Goal: Find specific page/section: Find specific page/section

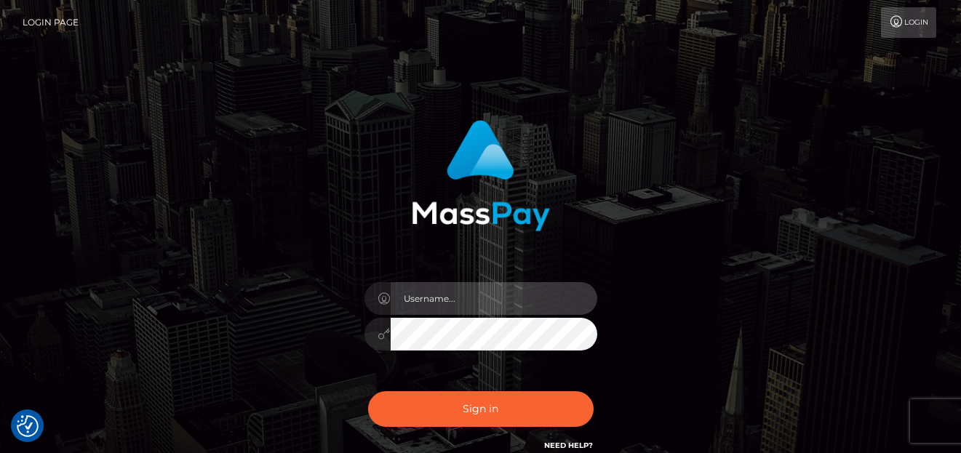
type input "[PERSON_NAME]"
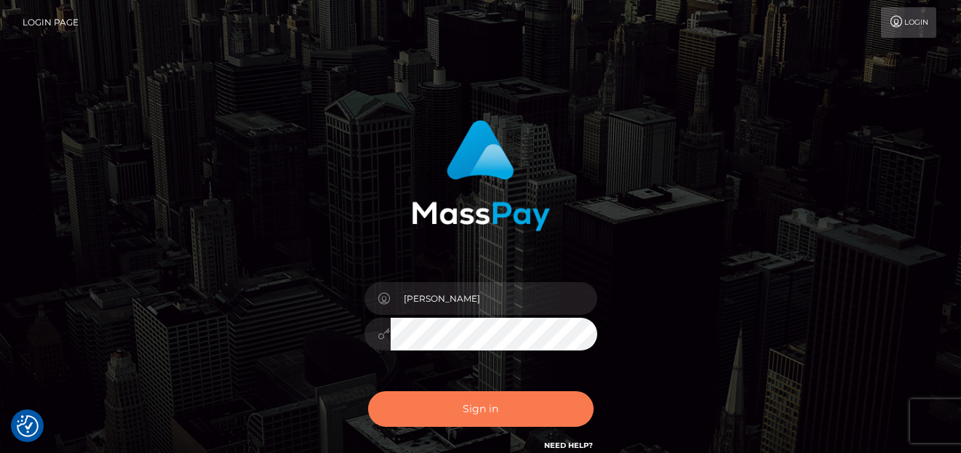
click at [532, 420] on button "Sign in" at bounding box center [480, 409] width 225 height 36
type input "[PERSON_NAME]"
click at [537, 409] on button "Sign in" at bounding box center [480, 409] width 225 height 36
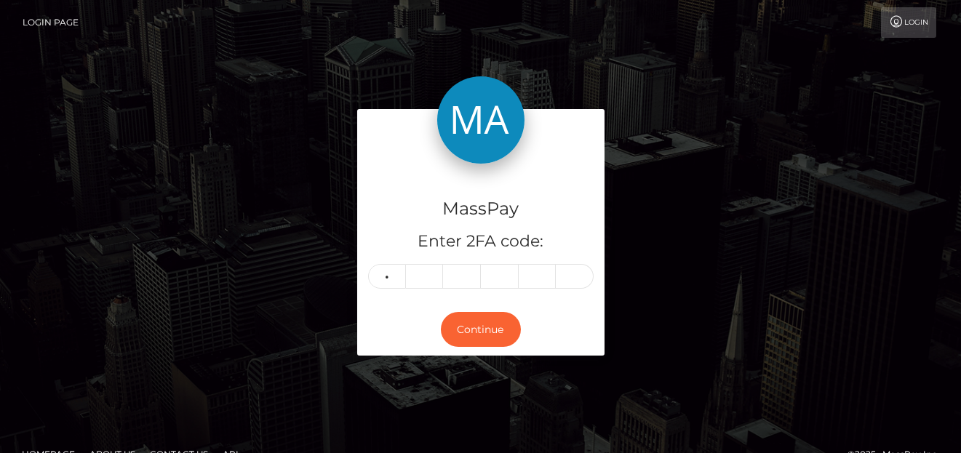
type input "4"
type input "8"
type input "3"
type input "0"
type input "9"
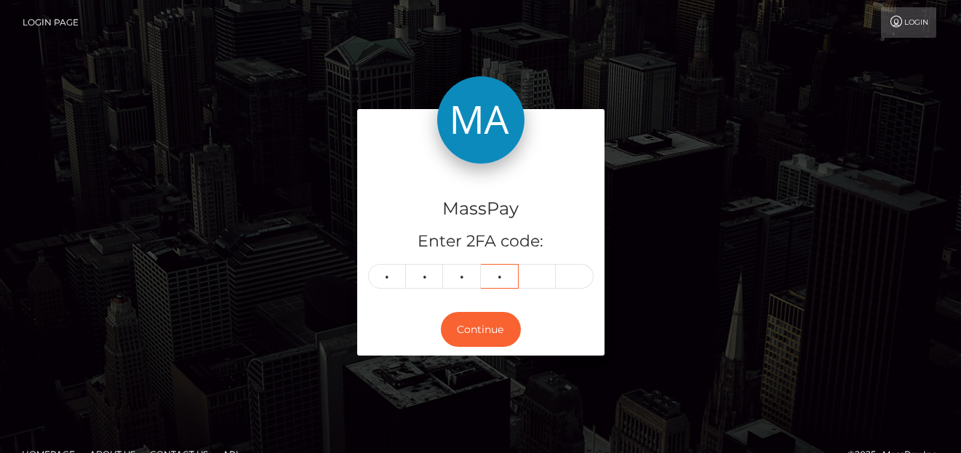
type input "0"
type input "4"
type input "8"
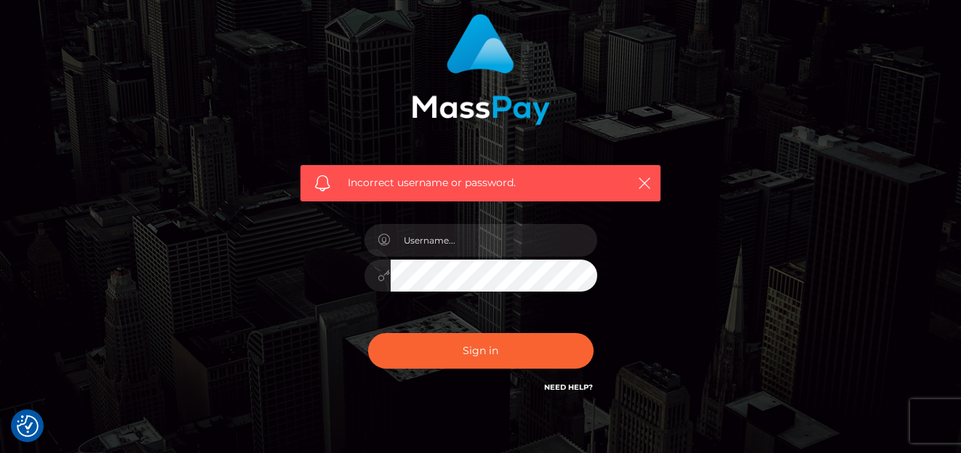
scroll to position [183, 0]
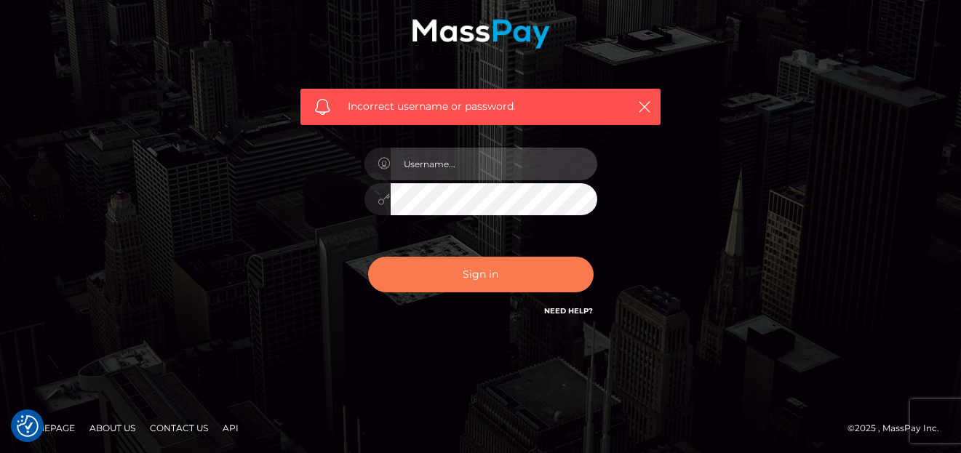
type input "[PERSON_NAME]"
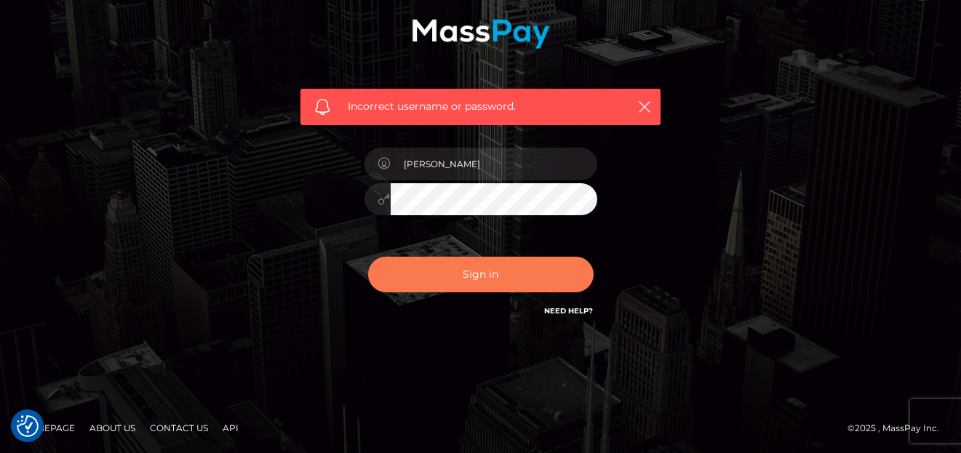
click at [463, 286] on button "Sign in" at bounding box center [480, 275] width 225 height 36
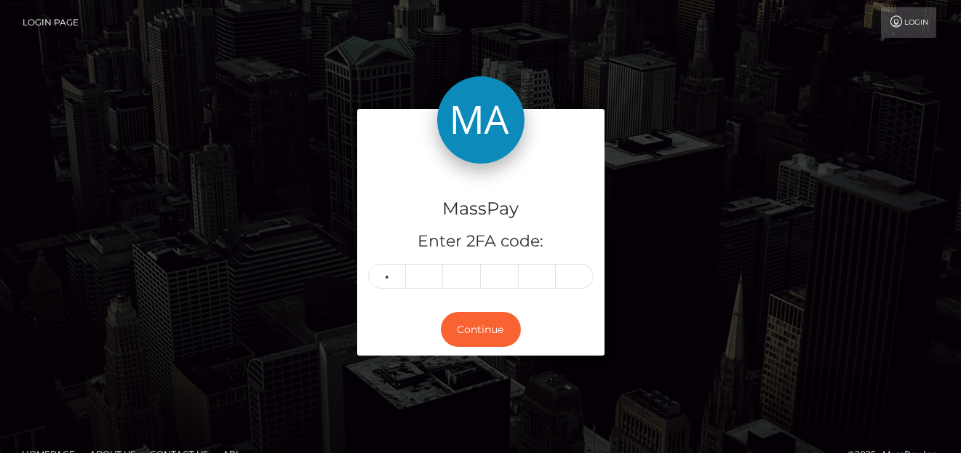
type input "6"
type input "5"
type input "1"
type input "8"
type input "2"
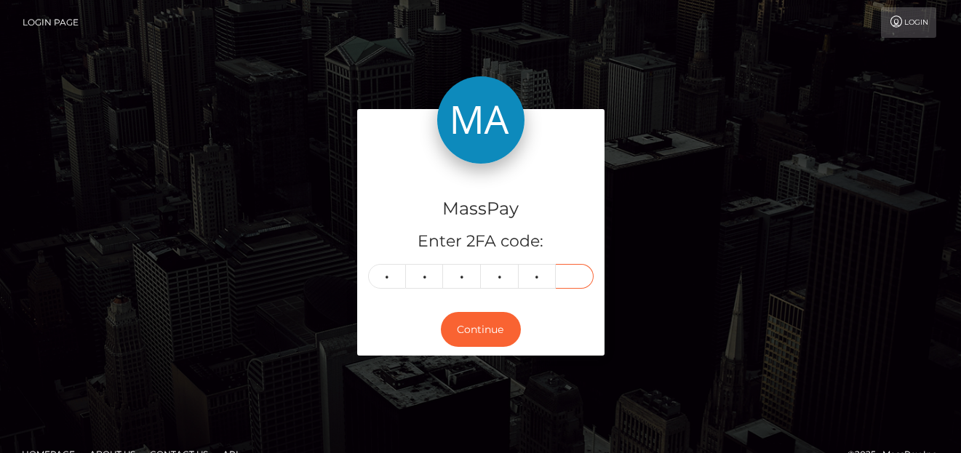
type input "2"
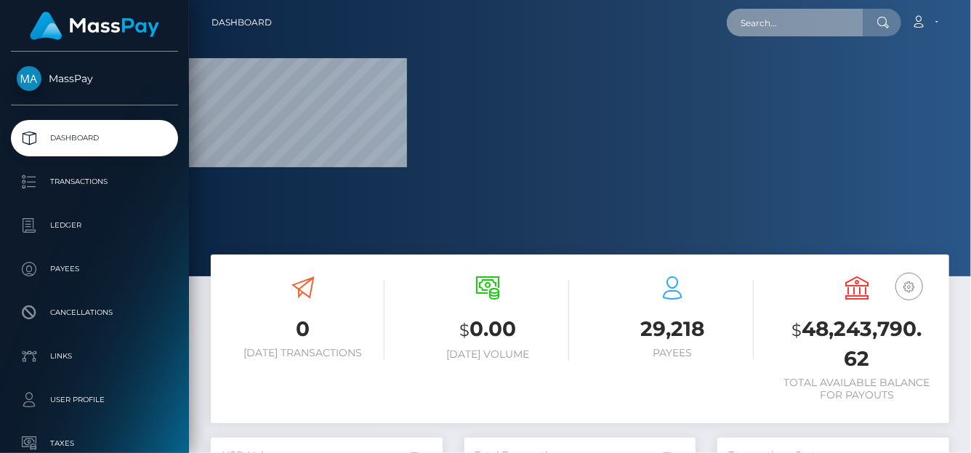
click at [766, 23] on input "text" at bounding box center [795, 23] width 137 height 28
paste input "youdawg@hotmail.com"
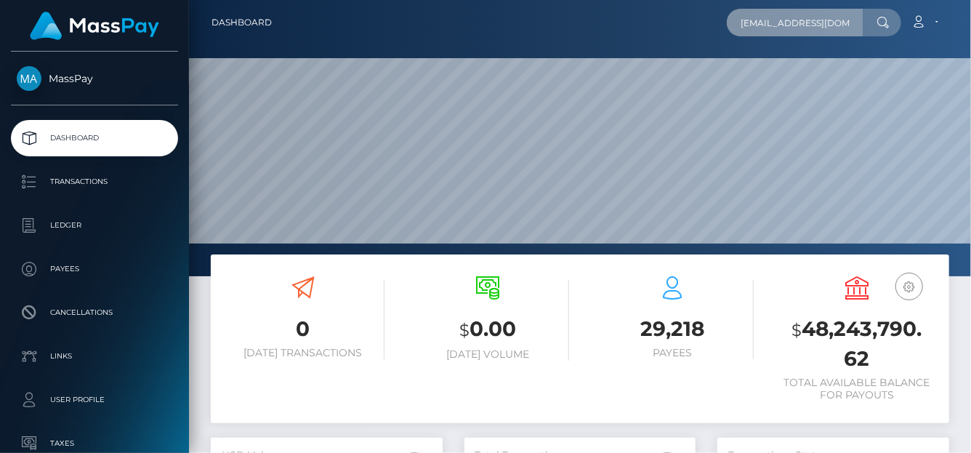
scroll to position [257, 232]
type input "youdawg@hotmail.com"
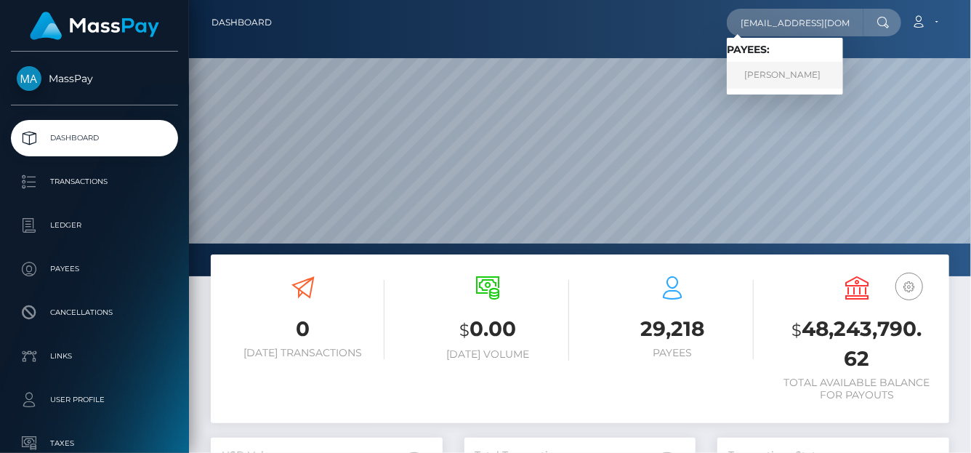
click at [774, 74] on link "Brenda Lockhart" at bounding box center [785, 75] width 116 height 27
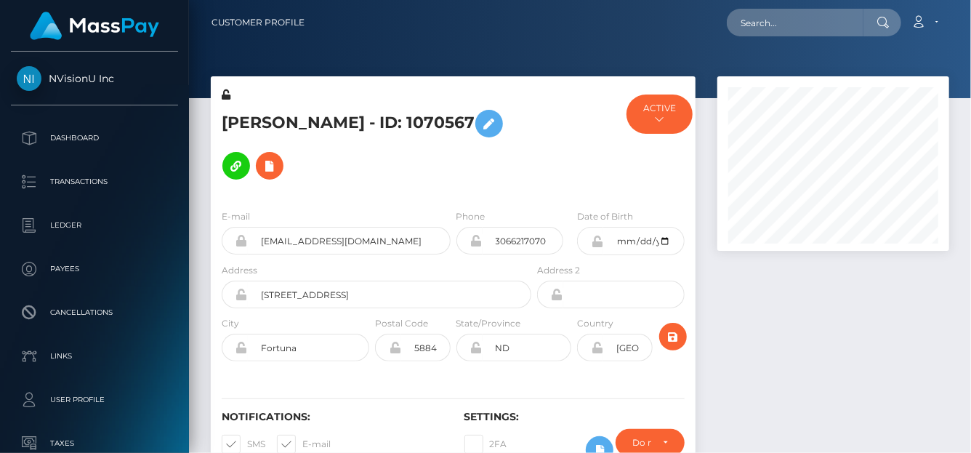
scroll to position [175, 232]
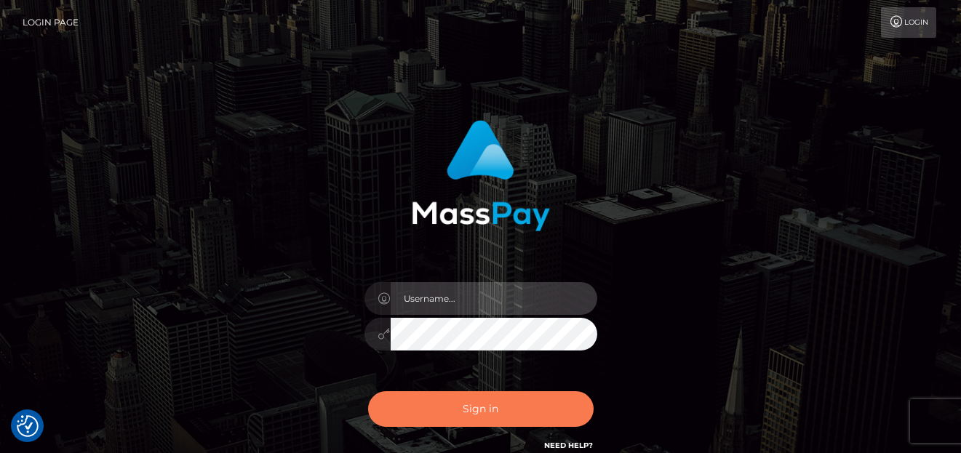
type input "[PERSON_NAME]"
click at [497, 414] on button "Sign in" at bounding box center [480, 409] width 225 height 36
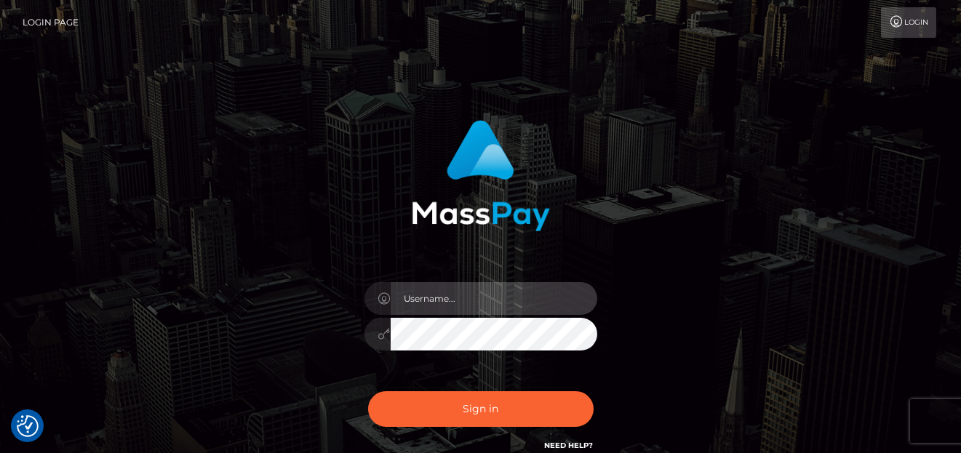
type input "[PERSON_NAME]"
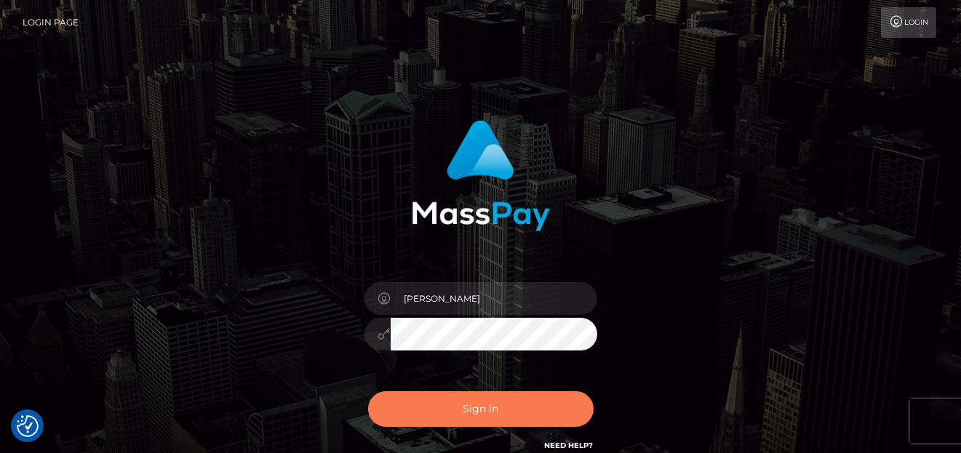
click at [497, 410] on button "Sign in" at bounding box center [480, 409] width 225 height 36
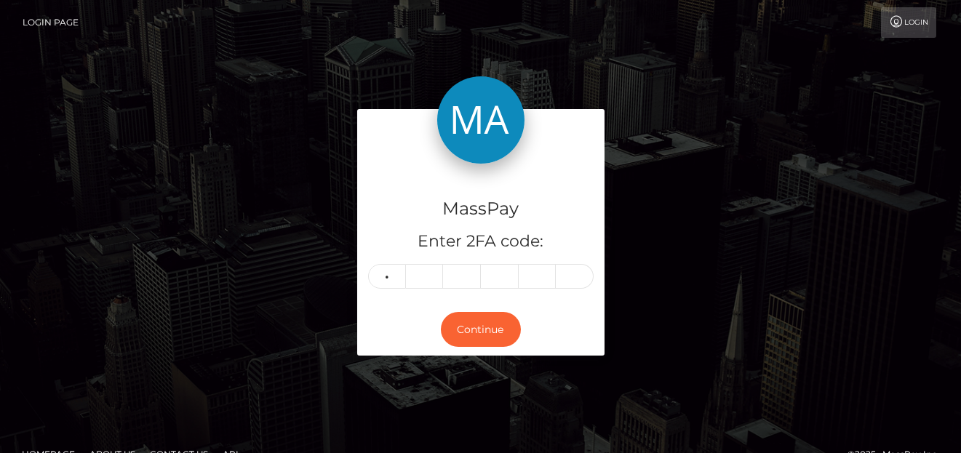
type input "1"
type input "9"
type input "6"
type input "0"
type input "4"
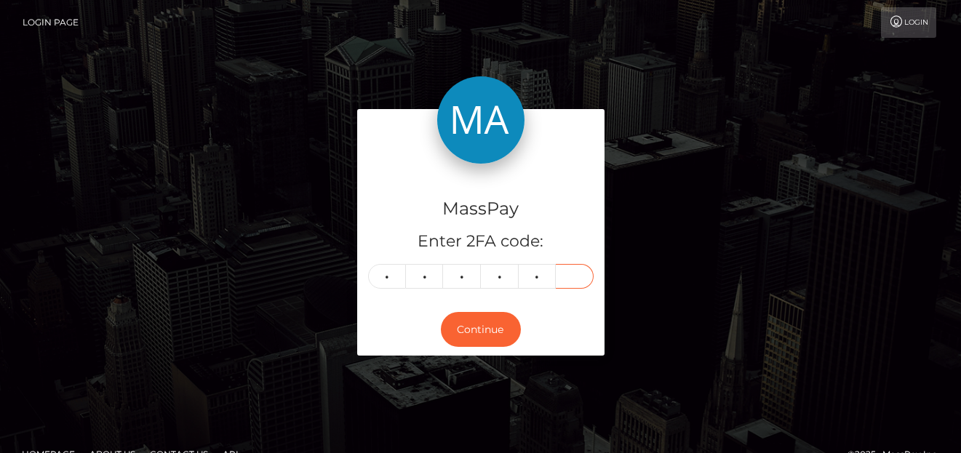
type input "4"
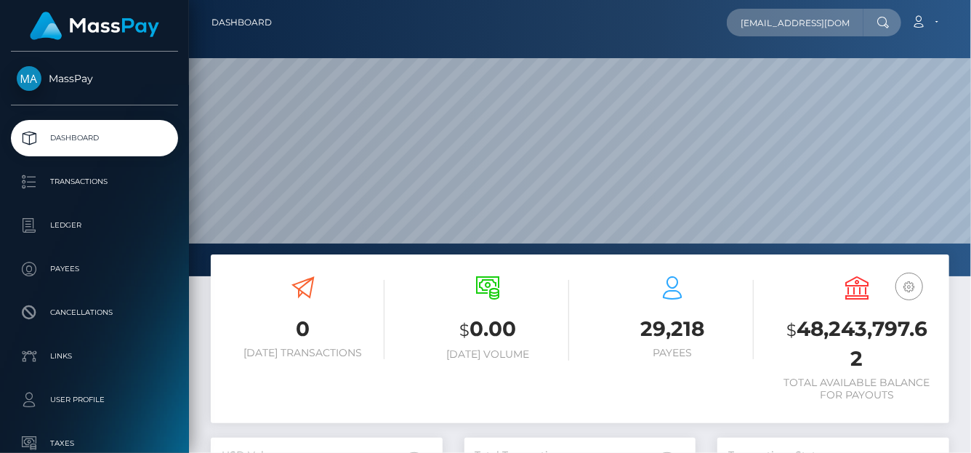
scroll to position [257, 232]
type input "ursstattoo@gmail.com"
